Goal: Task Accomplishment & Management: Complete application form

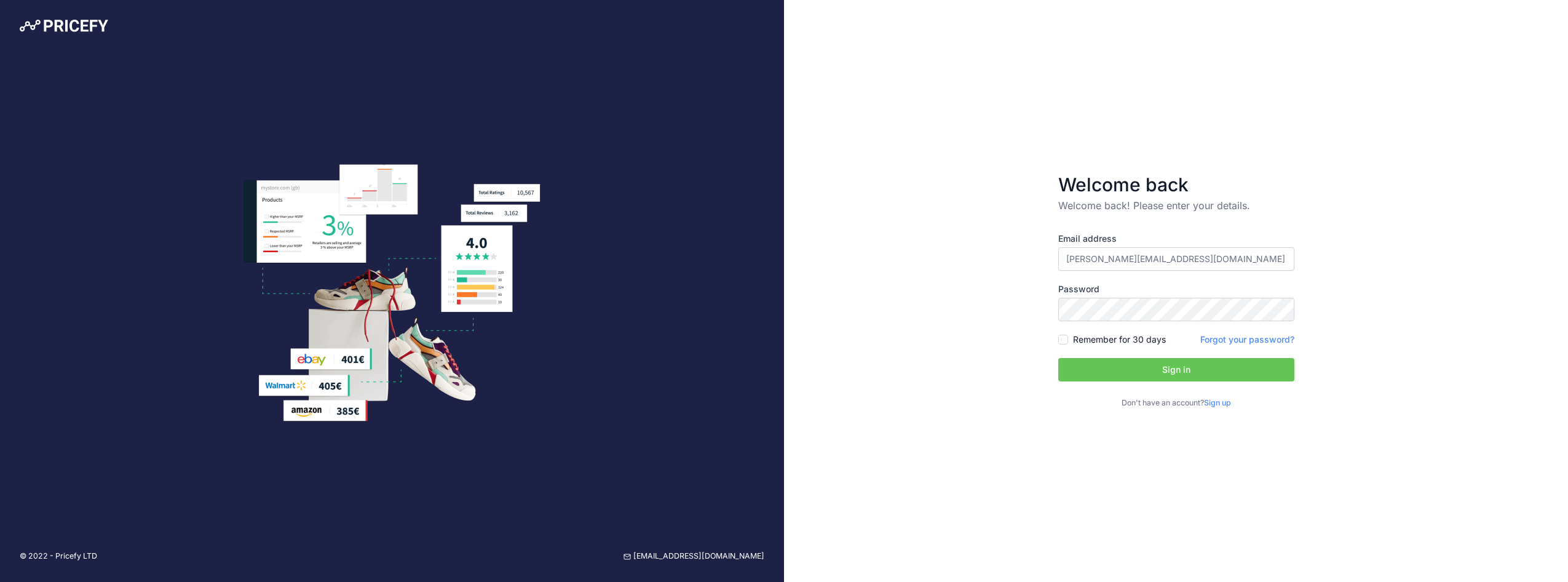
click at [1386, 262] on div "Welcome back Welcome back! Please enter your details. Email address z.matin@jpa…" at bounding box center [1176, 291] width 784 height 582
click at [1218, 372] on button "Sign in" at bounding box center [1177, 369] width 236 height 23
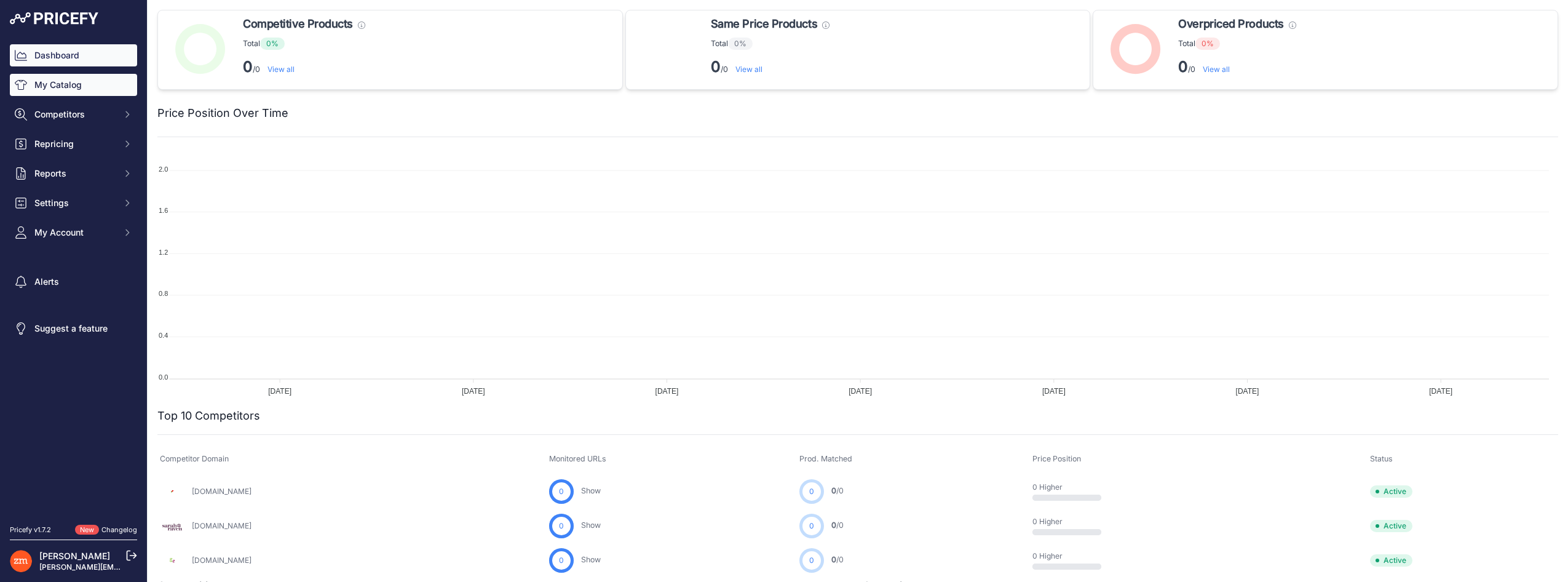
click at [54, 89] on link "My Catalog" at bounding box center [73, 85] width 127 height 22
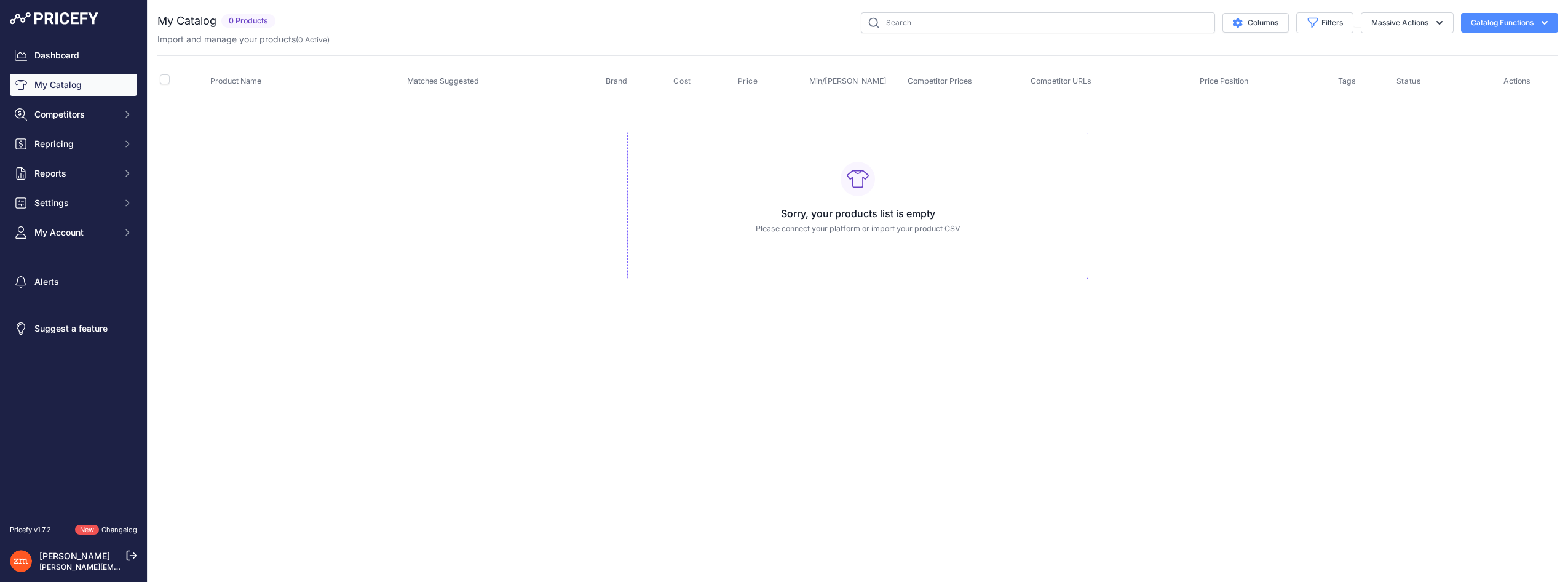
click at [1502, 20] on button "Catalog Functions" at bounding box center [1509, 22] width 97 height 20
click at [1465, 87] on link "Connect Datafeed" at bounding box center [1488, 93] width 138 height 22
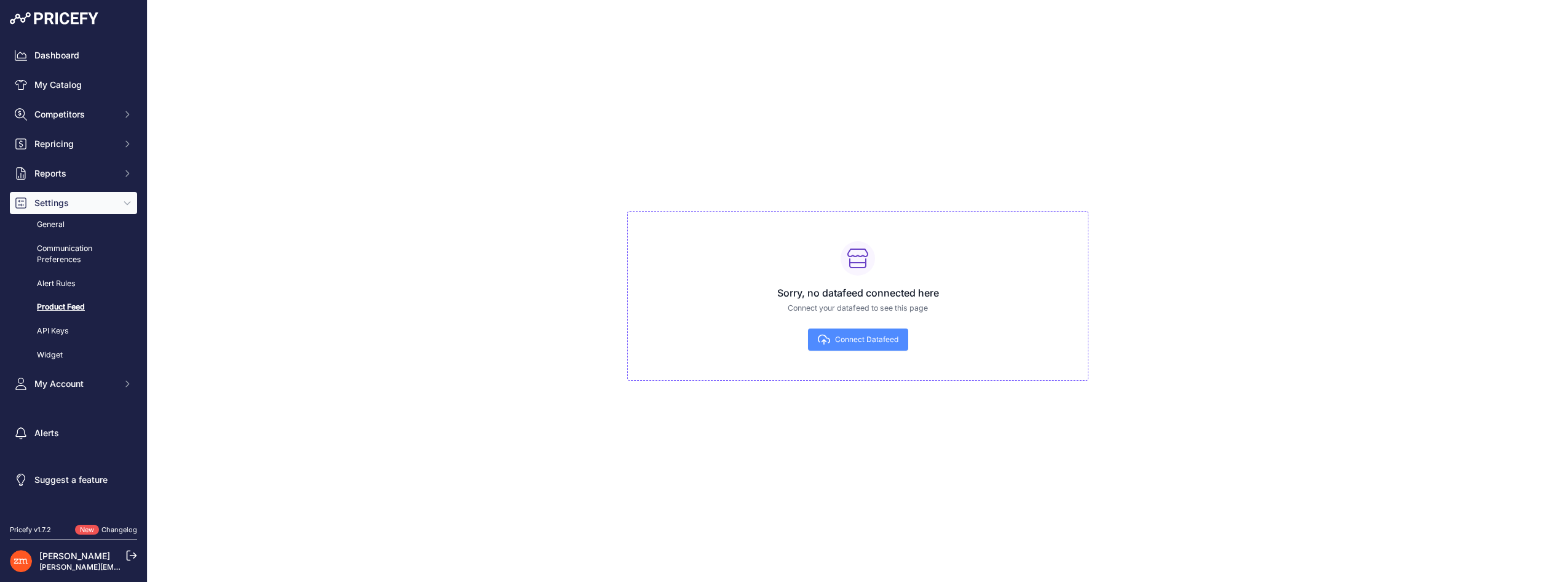
click at [872, 341] on span "Connect Datafeed" at bounding box center [866, 340] width 64 height 10
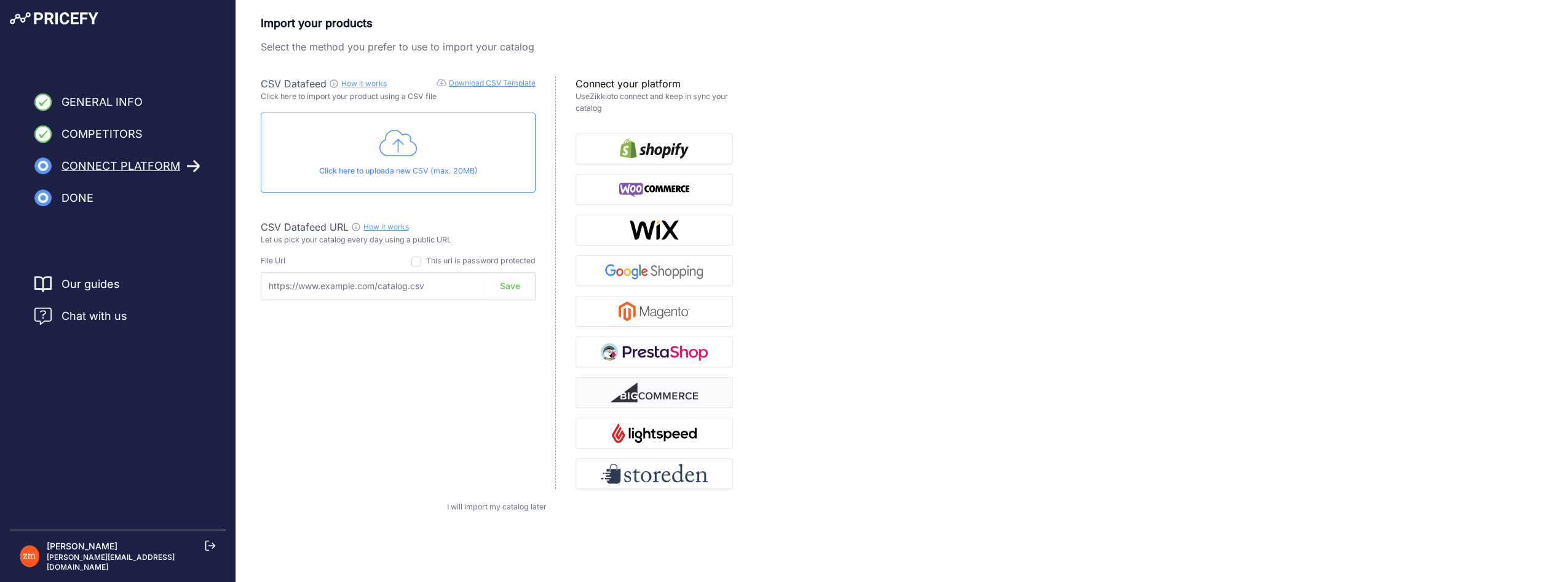
click at [647, 384] on img "button" at bounding box center [654, 392] width 87 height 20
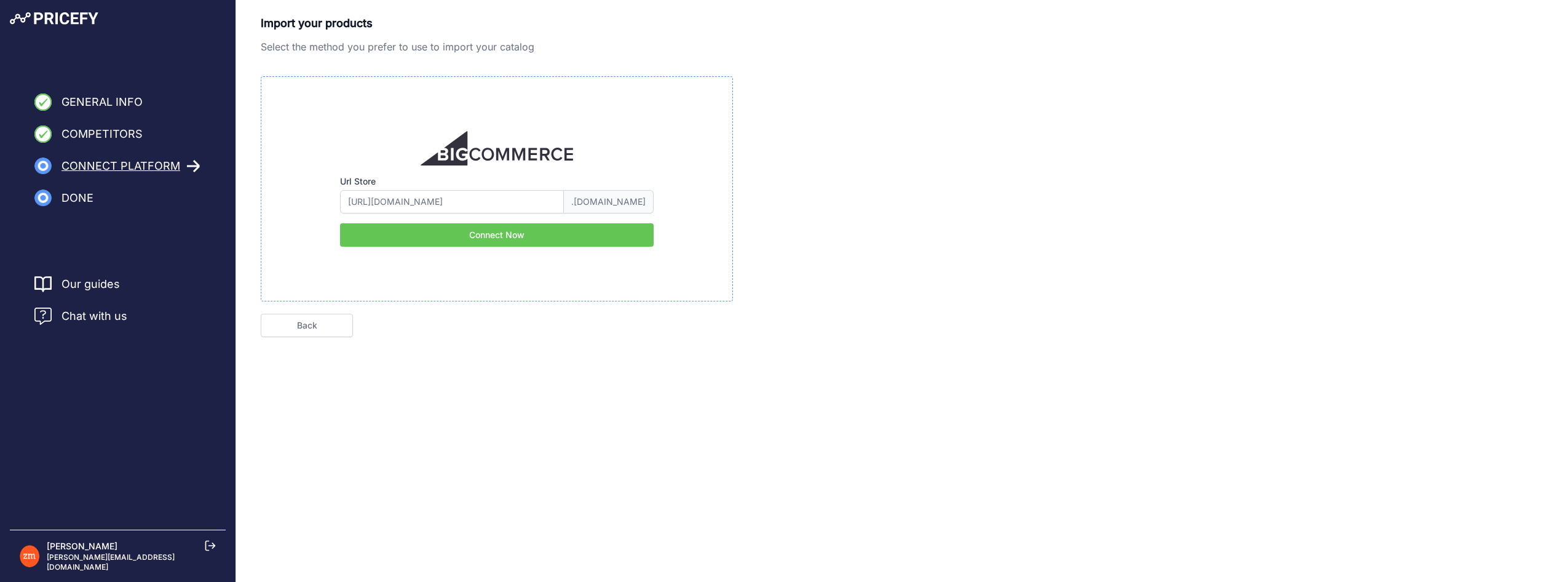
click at [542, 238] on button "Connect Now" at bounding box center [497, 234] width 314 height 23
type input "store-i7i23daso6"
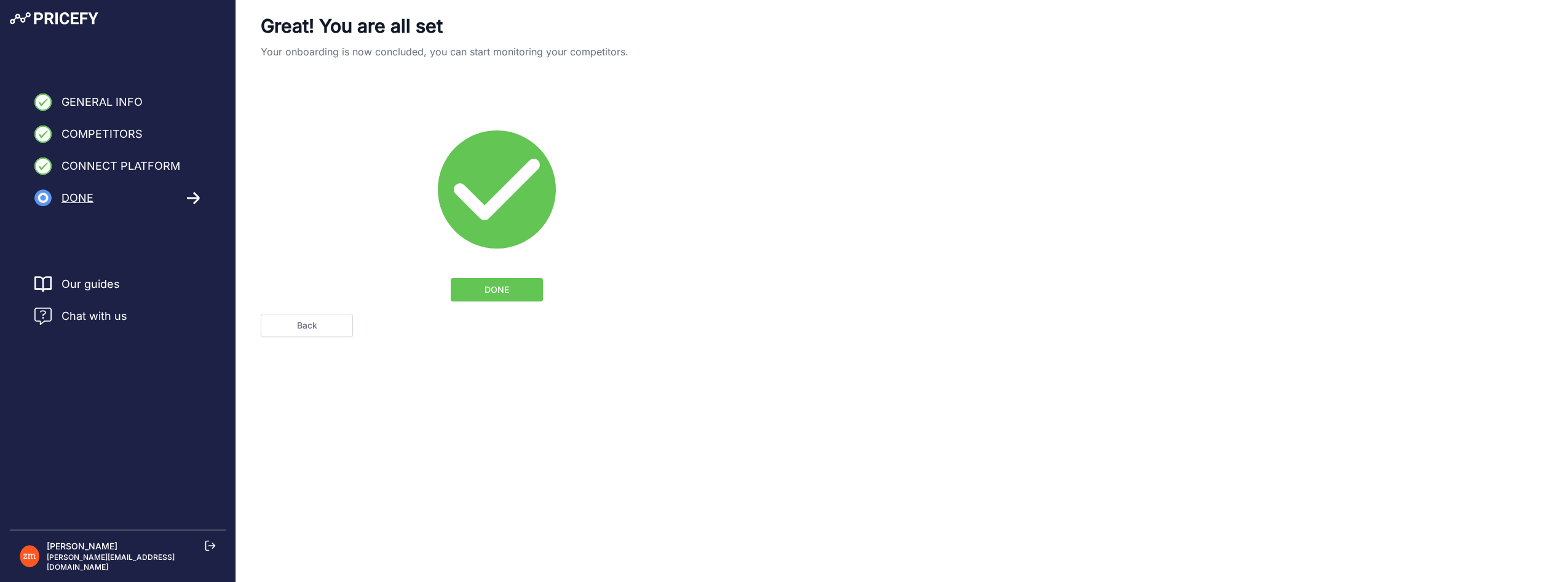
click at [335, 321] on link "Back" at bounding box center [307, 325] width 92 height 23
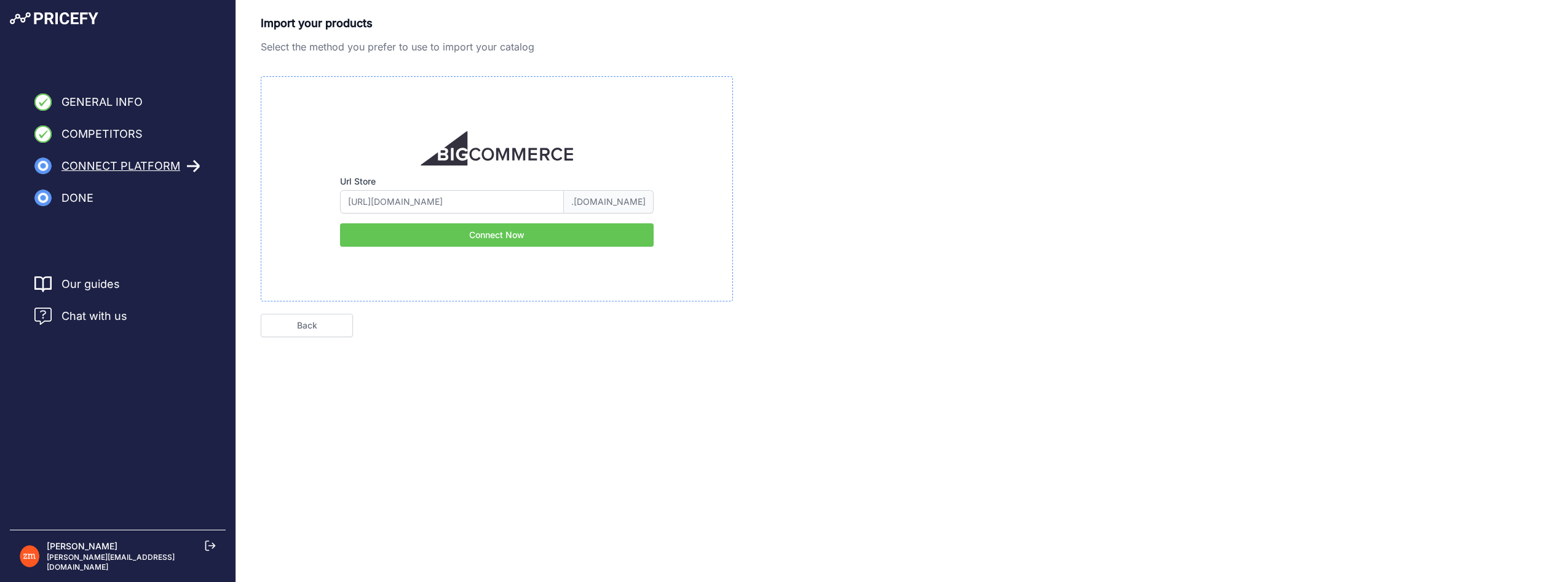
type input "store-i7i23daso6"
click at [443, 232] on button "Connect Now" at bounding box center [497, 234] width 314 height 23
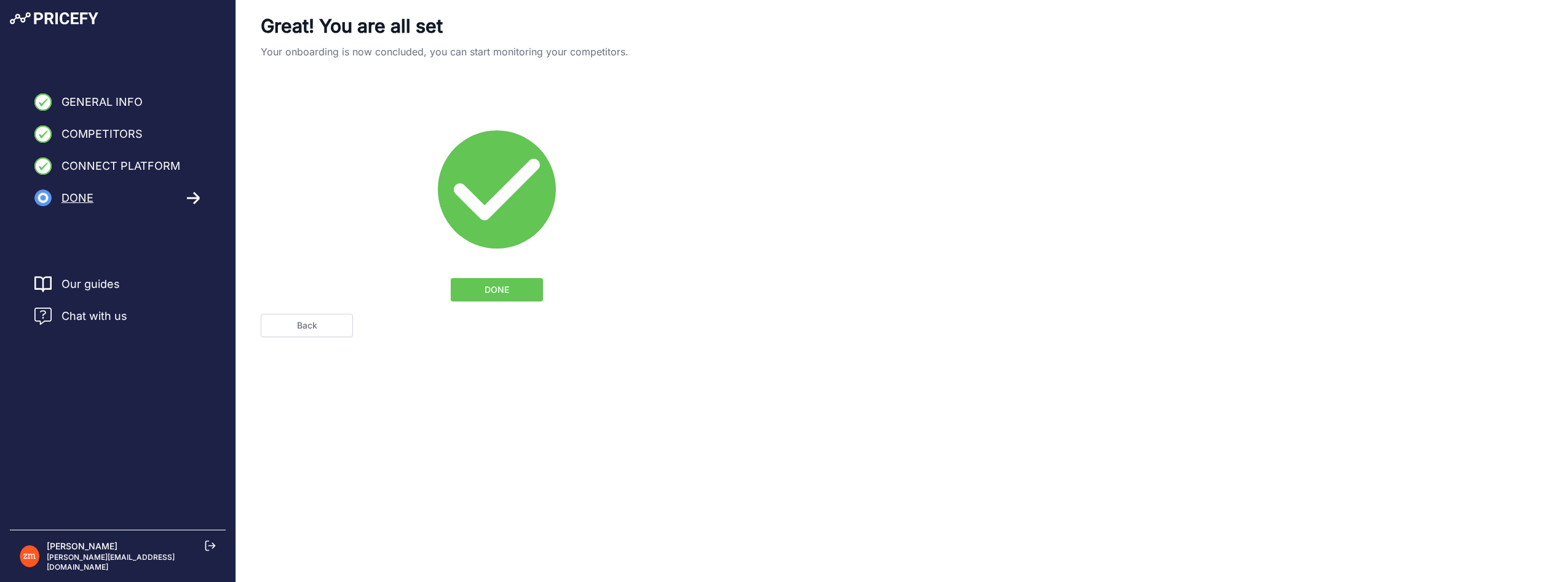
click at [500, 284] on span "DONE" at bounding box center [497, 290] width 24 height 13
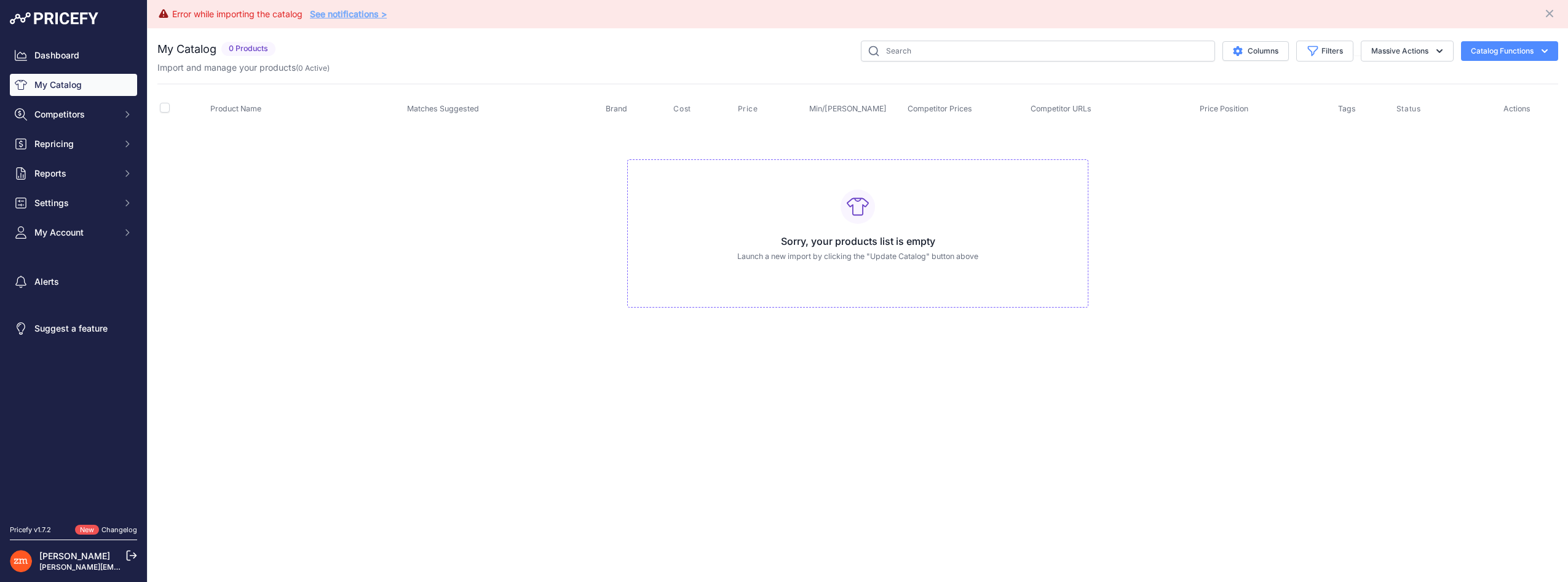
click at [328, 15] on link "See notifications >" at bounding box center [349, 13] width 77 height 10
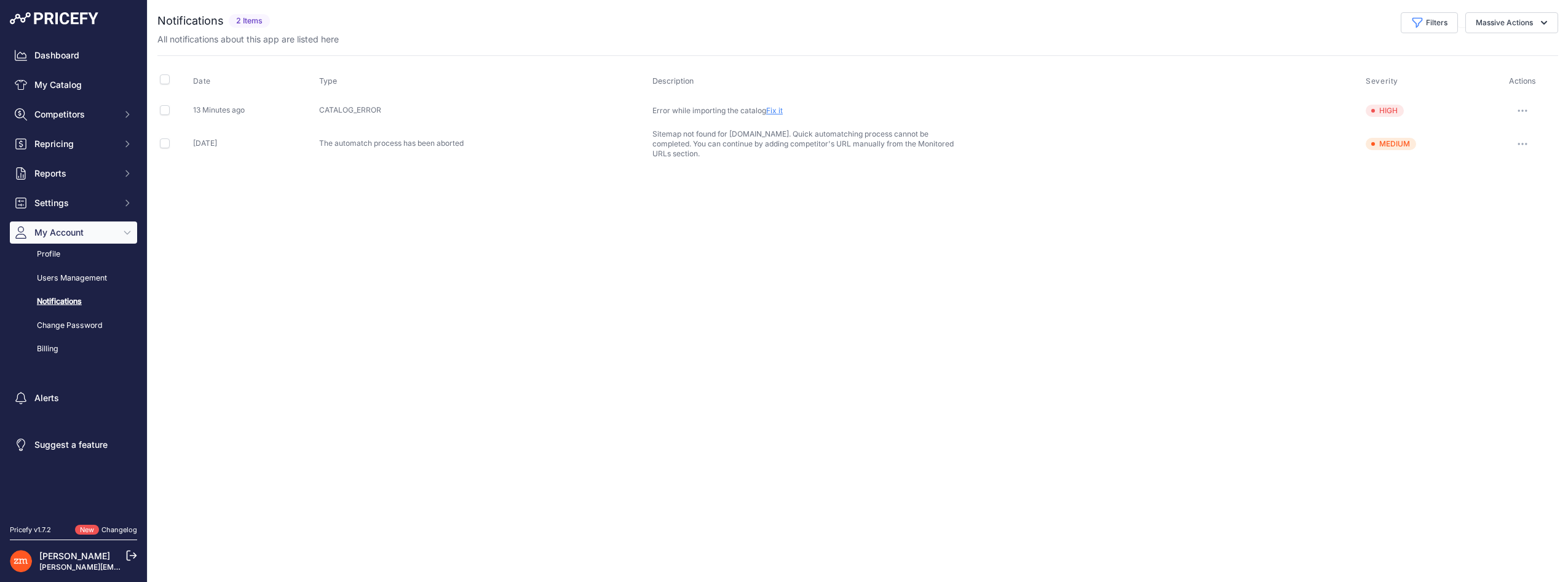
click at [781, 115] on p "Error while importing the catalog Fix it" at bounding box center [810, 110] width 315 height 10
click at [781, 112] on link "Fix it" at bounding box center [775, 110] width 17 height 9
